Goal: Task Accomplishment & Management: Use online tool/utility

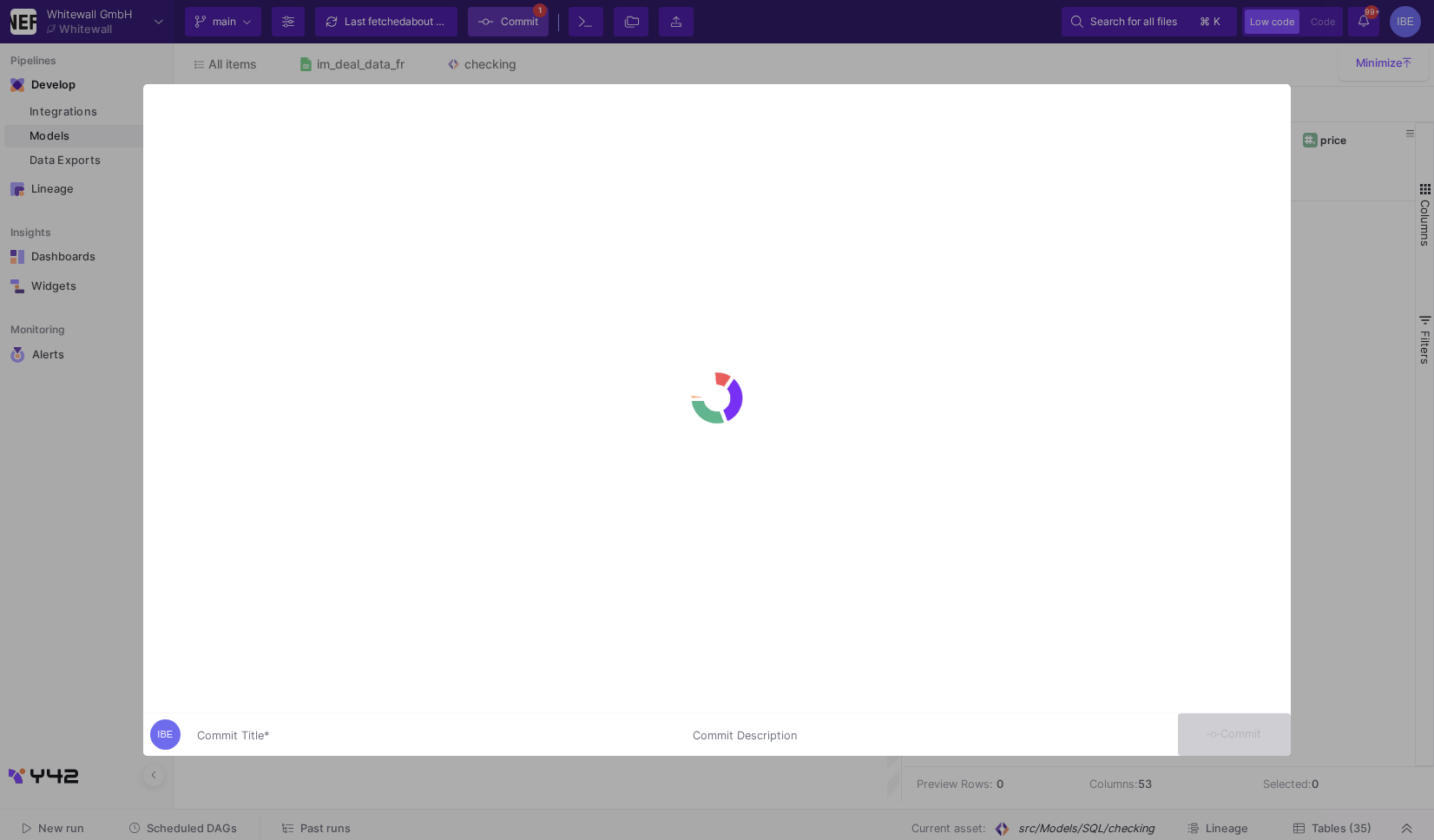
scroll to position [32, 55]
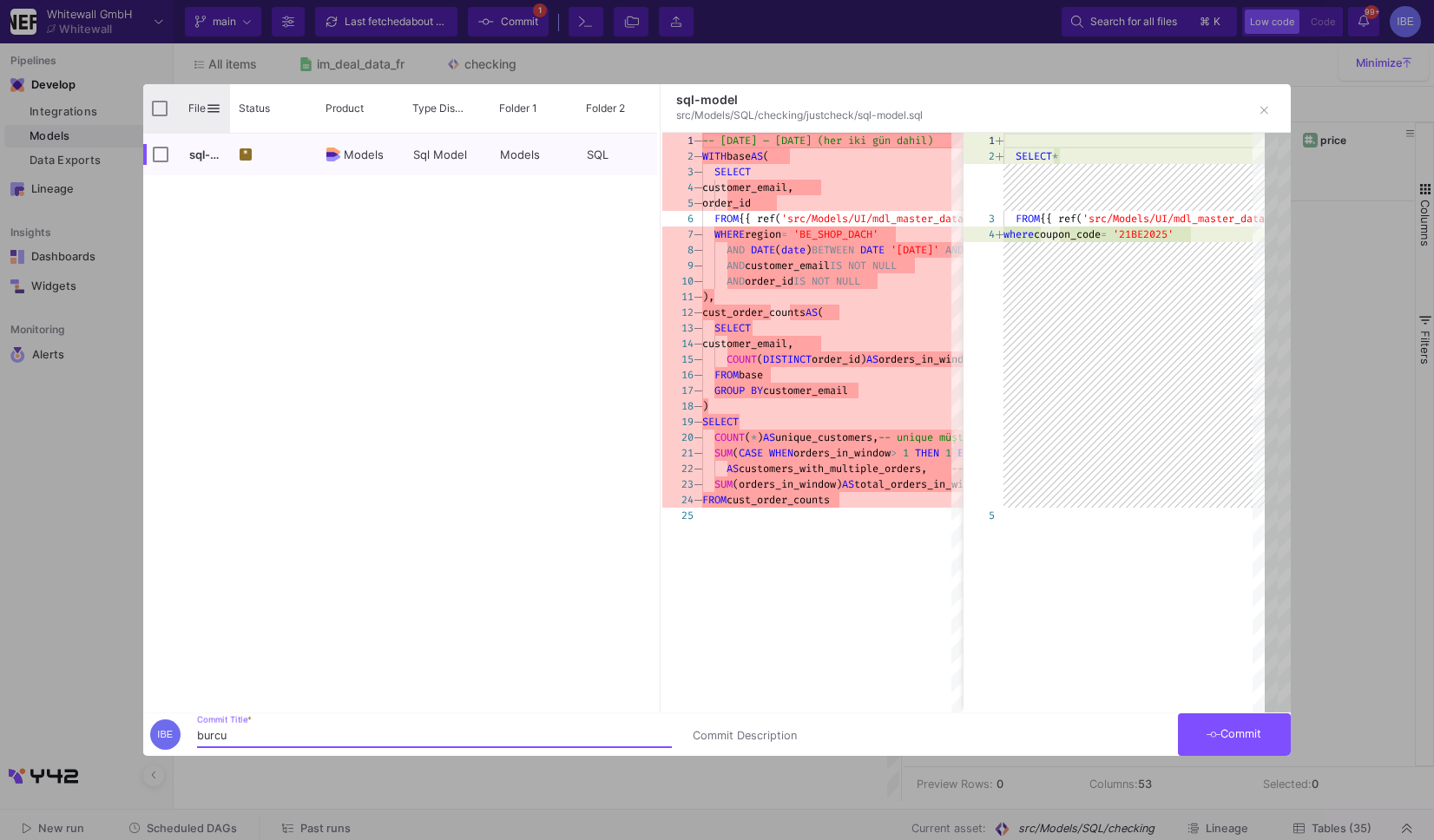
type input "burcu"
click at [156, 103] on input "Press Space to toggle all rows selection (unchecked)" at bounding box center [159, 108] width 15 height 15
checkbox input "true"
click at [1242, 734] on span "Commit" at bounding box center [1234, 734] width 55 height 13
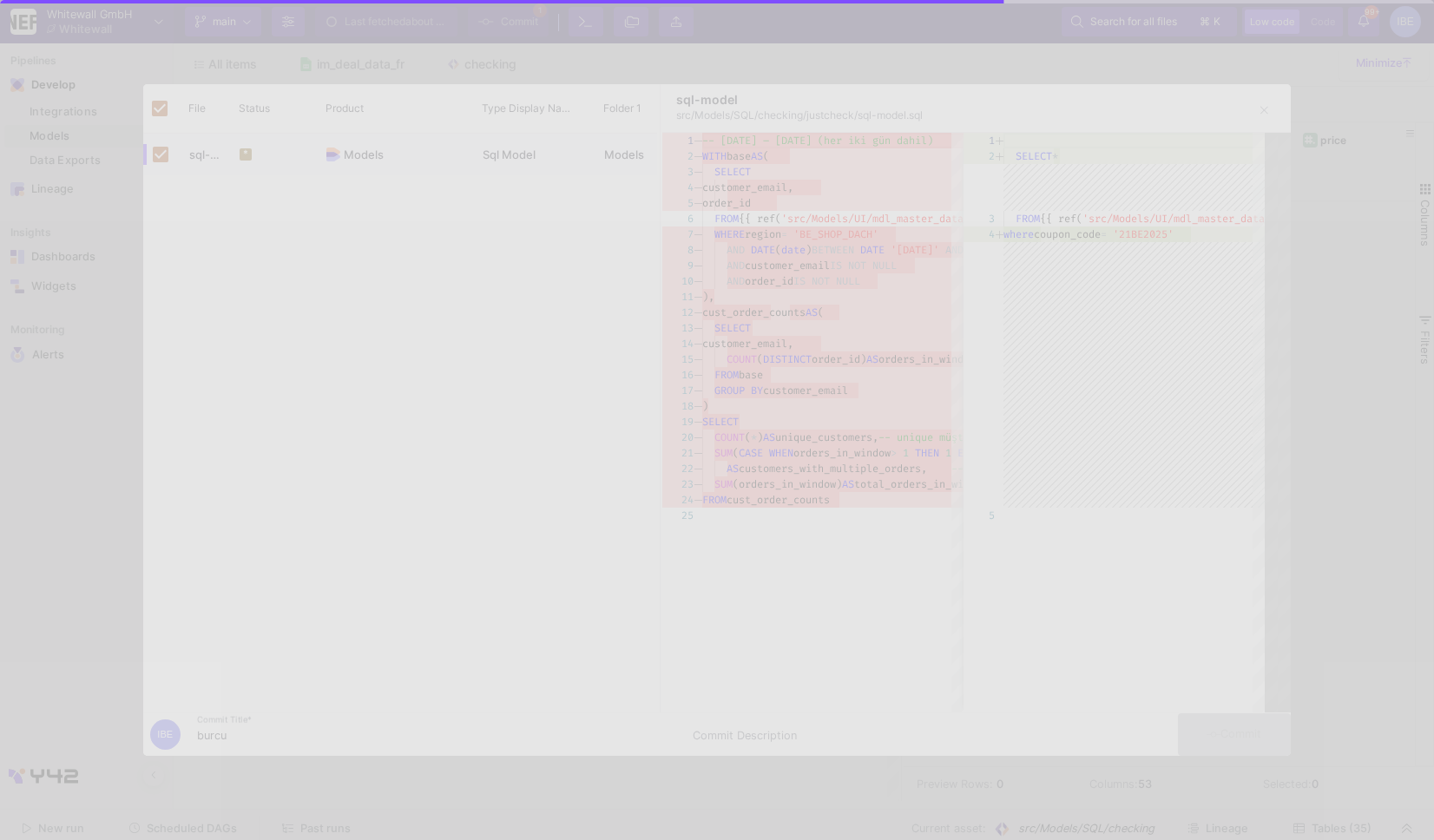
checkbox input "false"
